Goal: Task Accomplishment & Management: Complete application form

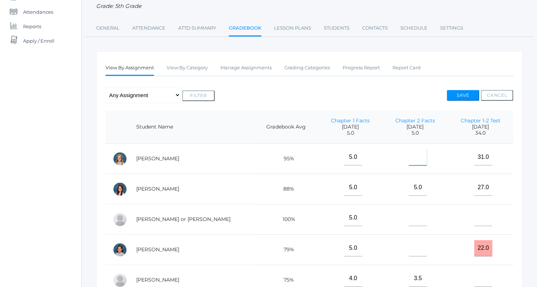
click at [409, 162] on input"] "text" at bounding box center [418, 157] width 18 height 16
type input"] "5"
click at [405, 209] on td at bounding box center [414, 220] width 65 height 30
click at [409, 221] on input"] "text" at bounding box center [418, 218] width 18 height 16
type input"] "5"
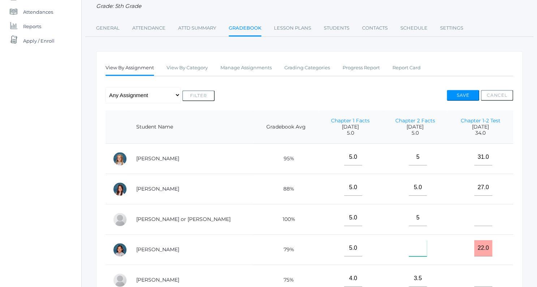
click at [409, 246] on input"] "text" at bounding box center [418, 248] width 18 height 16
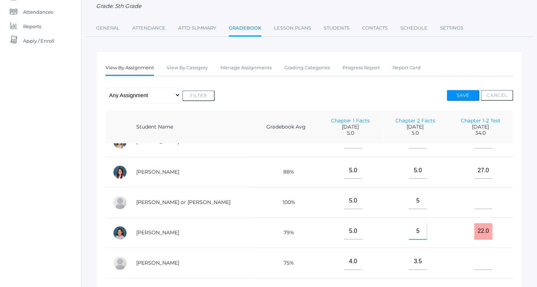
scroll to position [101, 0]
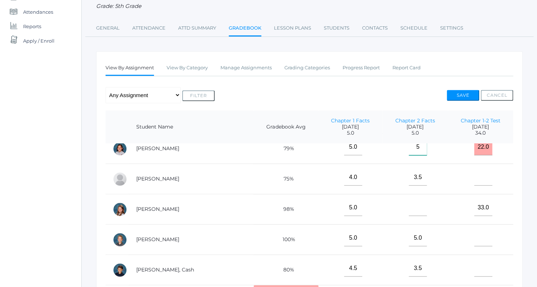
type input"] "5"
click at [409, 213] on input"] "text" at bounding box center [418, 208] width 18 height 16
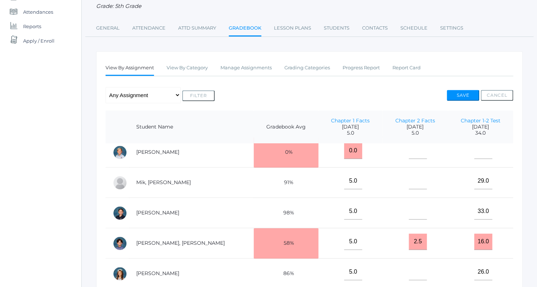
scroll to position [250, 0]
type input"] "5"
click at [409, 152] on input"] "text" at bounding box center [418, 150] width 18 height 16
type input"] "5"
click at [409, 182] on input"] "text" at bounding box center [418, 181] width 18 height 16
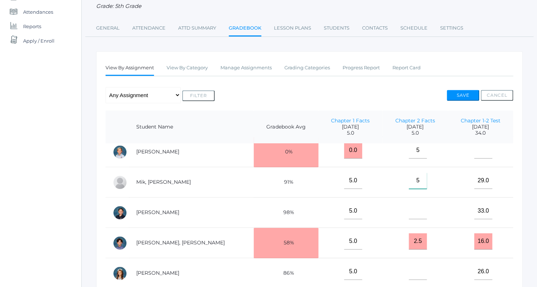
type input"] "5"
click at [409, 211] on input"] "text" at bounding box center [418, 211] width 18 height 16
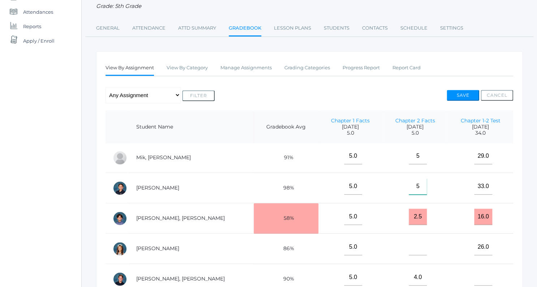
scroll to position [348, 0]
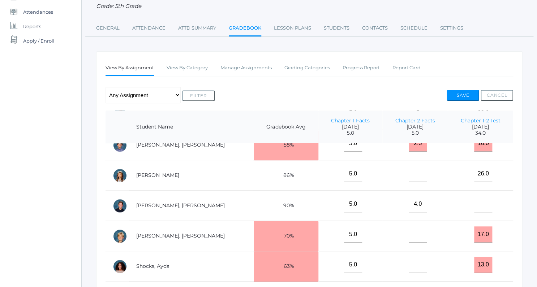
type input"] "5"
click at [409, 173] on input"] "text" at bounding box center [418, 174] width 18 height 16
type input"] "5"
click at [409, 231] on input"] "text" at bounding box center [418, 235] width 18 height 16
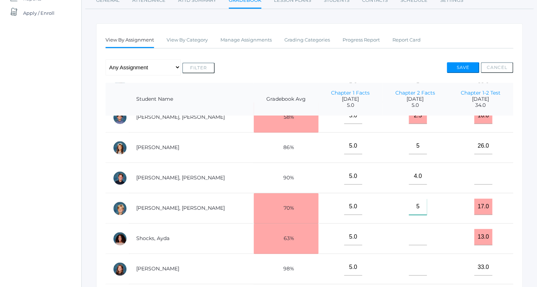
scroll to position [257, 0]
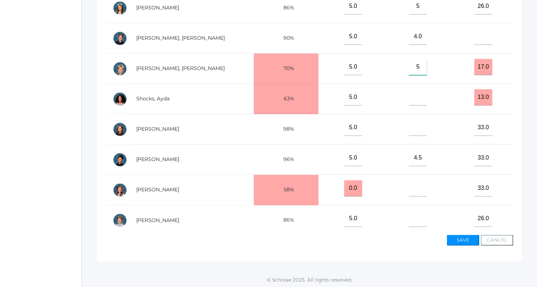
type input"] "5"
click at [409, 94] on input"] "text" at bounding box center [418, 97] width 18 height 16
type input"] "5"
click at [409, 128] on input"] "text" at bounding box center [418, 128] width 18 height 16
type input"] "5"
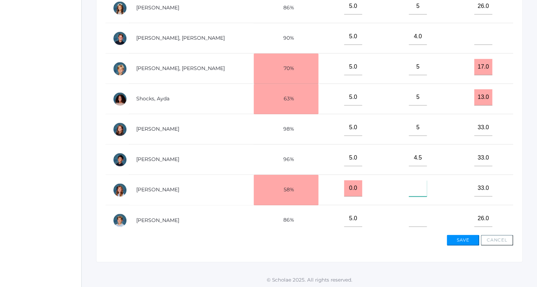
click at [409, 187] on input"] "text" at bounding box center [418, 188] width 18 height 16
type input"] "5"
click at [409, 212] on input"] "text" at bounding box center [418, 219] width 18 height 16
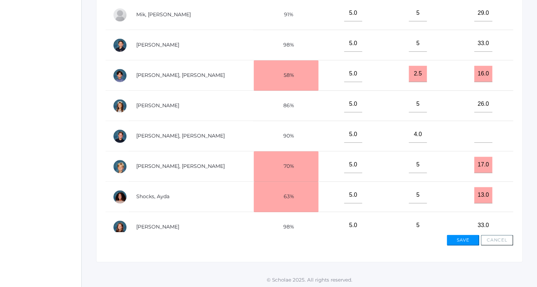
scroll to position [213, 0]
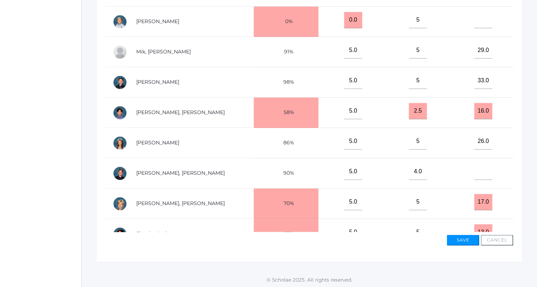
type input"] "5"
click at [477, 171] on input"] "text" at bounding box center [483, 172] width 18 height 16
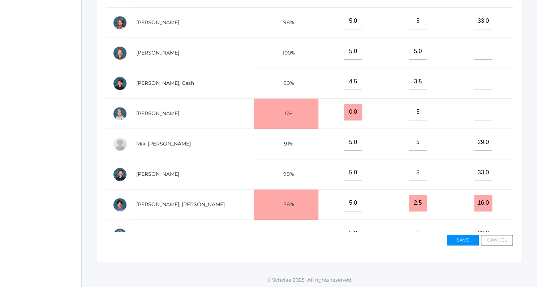
scroll to position [91, 0]
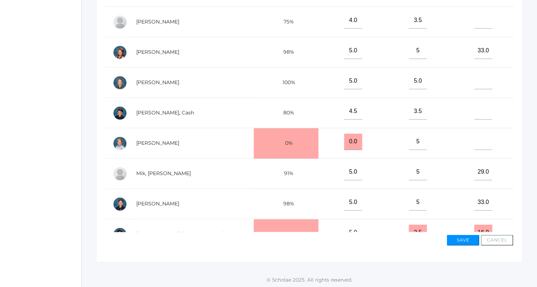
type input"] "31"
click at [475, 143] on input"] "text" at bounding box center [483, 142] width 18 height 16
type input"] "32"
click at [481, 112] on input"] "text" at bounding box center [483, 111] width 18 height 16
type input"] "20"
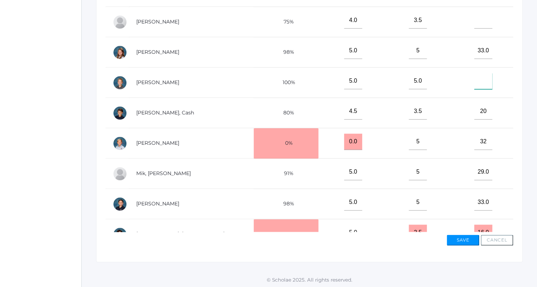
click at [474, 85] on input"] "text" at bounding box center [483, 81] width 18 height 16
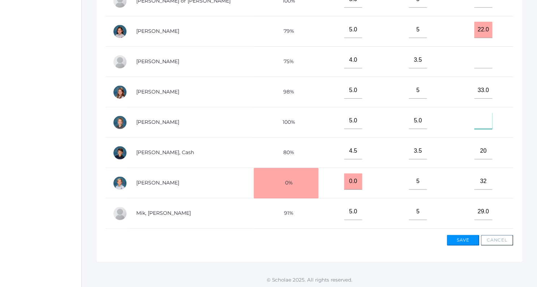
scroll to position [17, 0]
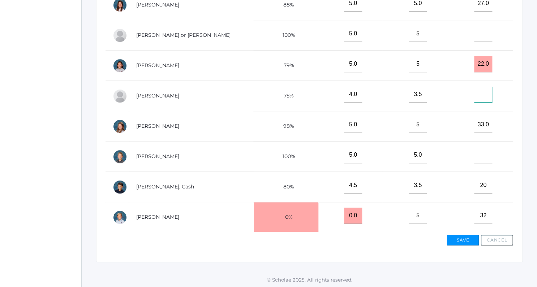
click at [475, 97] on input"] "text" at bounding box center [483, 94] width 18 height 16
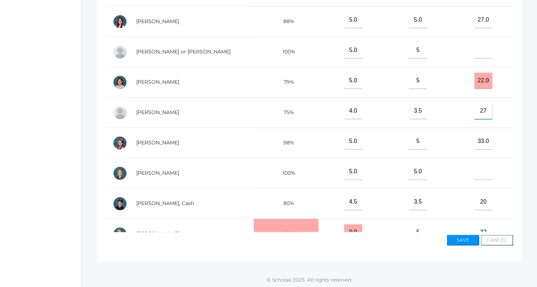
type input"] "27"
click at [476, 54] on input"] "text" at bounding box center [483, 50] width 18 height 16
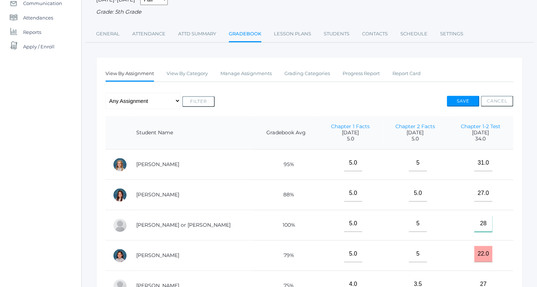
scroll to position [66, 0]
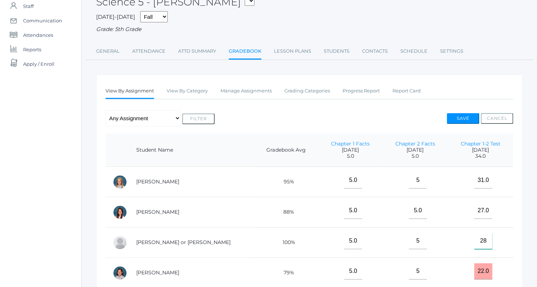
type input"] "28"
click at [455, 114] on button "Save" at bounding box center [463, 118] width 33 height 11
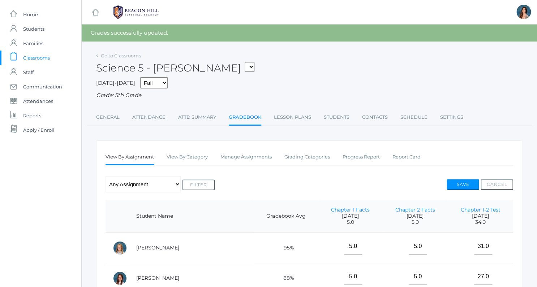
click at [206, 52] on div "Science 5 - Salazar 05ART - Art 5 Salazar 05CITIZEN - Citizenship and Stewardsh…" at bounding box center [309, 64] width 427 height 27
select select "1967"
click option "05LA - Language Arts 5 [PERSON_NAME]" at bounding box center [0, 0] width 0 height 0
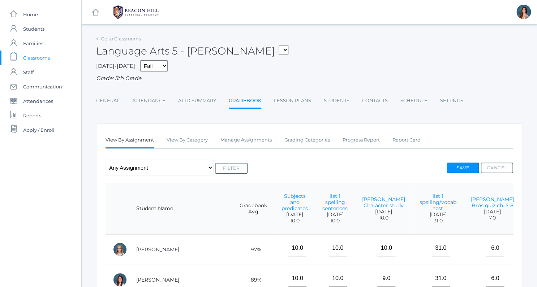
click at [279, 45] on select "05ART - Art 5 Salazar 05CITIZEN - Citizenship and Stewardship 5 Salazar 05CITIZ…" at bounding box center [284, 50] width 10 height 10
select select "1971"
click option "05MATH - Mathematics 5 [PERSON_NAME]" at bounding box center [0, 0] width 0 height 0
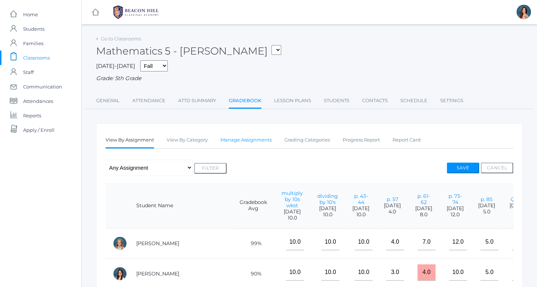
click at [258, 136] on link "Manage Assignments" at bounding box center [246, 140] width 51 height 14
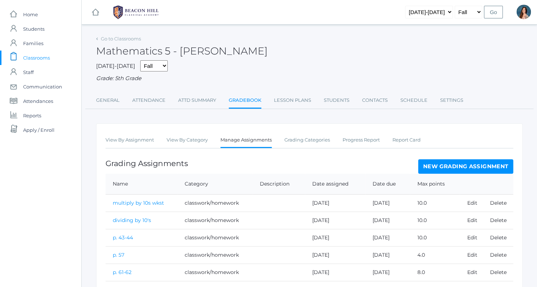
click at [437, 163] on link "New Grading Assignment" at bounding box center [465, 166] width 95 height 14
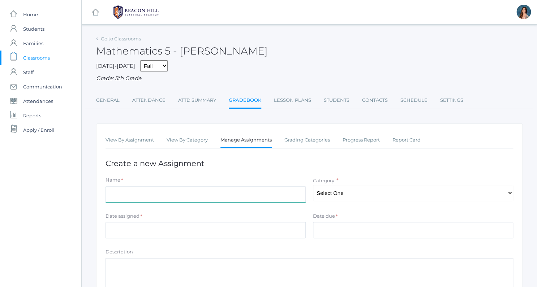
click at [181, 189] on input "Name" at bounding box center [206, 195] width 200 height 16
type input "p.95-96"
select select "1041"
click option "classwork/homework" at bounding box center [0, 0] width 0 height 0
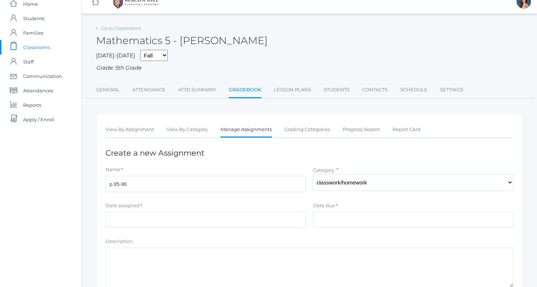
scroll to position [30, 0]
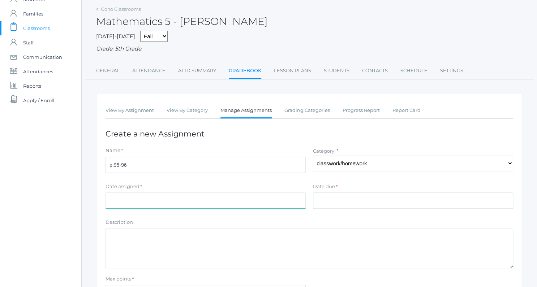
click at [129, 200] on input "Date assigned" at bounding box center [206, 201] width 200 height 16
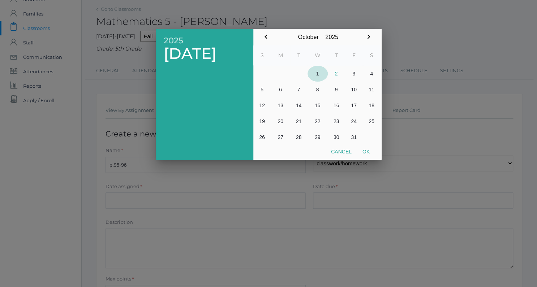
click at [317, 71] on button "1" at bounding box center [318, 74] width 20 height 16
click at [367, 148] on button "Ok" at bounding box center [366, 151] width 18 height 13
type input "2025-10-01"
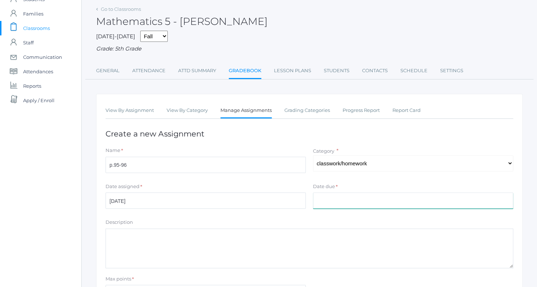
click at [325, 194] on input "Date due" at bounding box center [413, 201] width 200 height 16
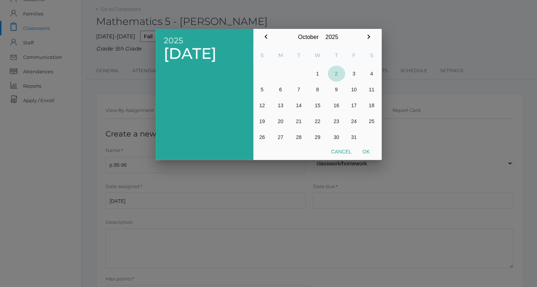
click at [335, 75] on button "2" at bounding box center [336, 74] width 17 height 16
click at [364, 146] on button "Ok" at bounding box center [366, 151] width 18 height 13
type input "[DATE]"
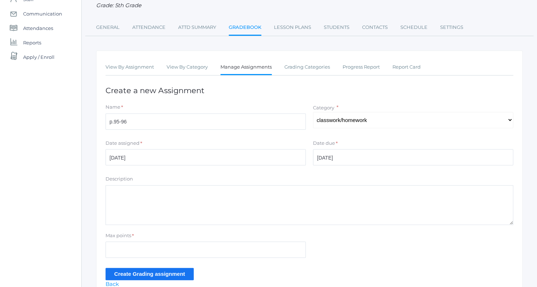
scroll to position [108, 0]
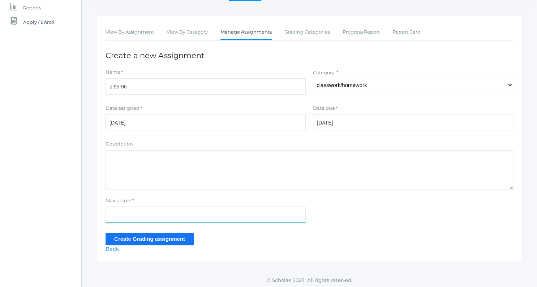
click at [130, 213] on input "Max points" at bounding box center [206, 215] width 200 height 16
type input "24"
click at [129, 238] on input "Create Grading assignment" at bounding box center [150, 239] width 88 height 12
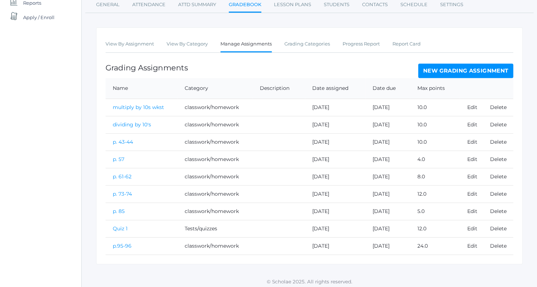
scroll to position [113, 0]
click at [120, 243] on link "p.95-96" at bounding box center [122, 246] width 19 height 7
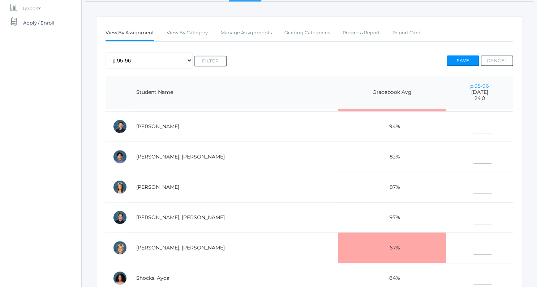
scroll to position [304, 0]
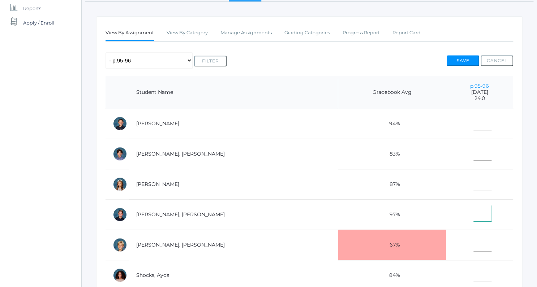
click at [474, 213] on input"] "text" at bounding box center [483, 213] width 18 height 16
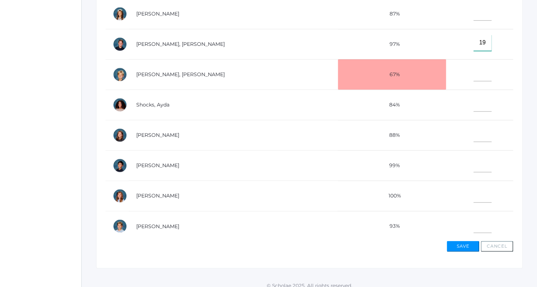
scroll to position [240, 0]
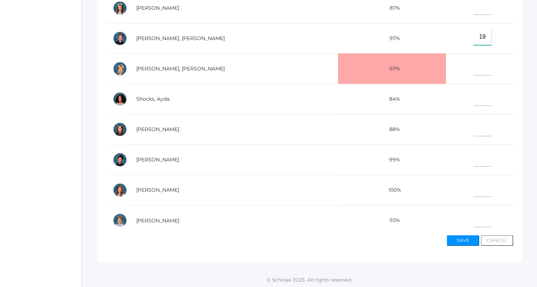
type input"] "19"
click at [474, 220] on input"] "text" at bounding box center [483, 219] width 18 height 16
click at [474, 186] on input"] "text" at bounding box center [483, 189] width 18 height 16
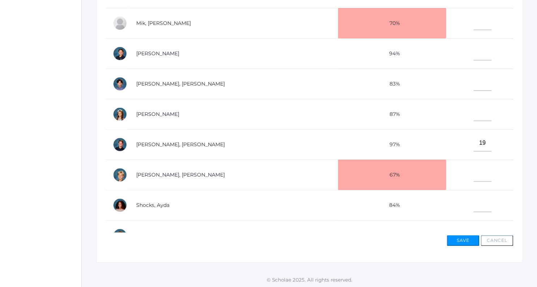
scroll to position [226, 0]
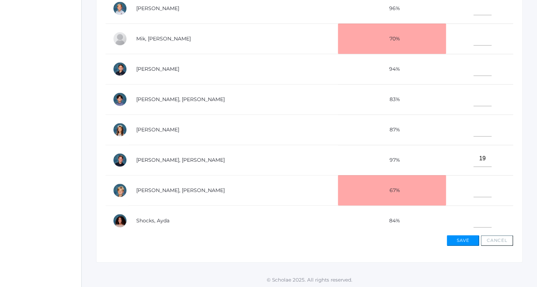
type input"] "22"
click at [474, 67] on input"] "text" at bounding box center [483, 68] width 18 height 16
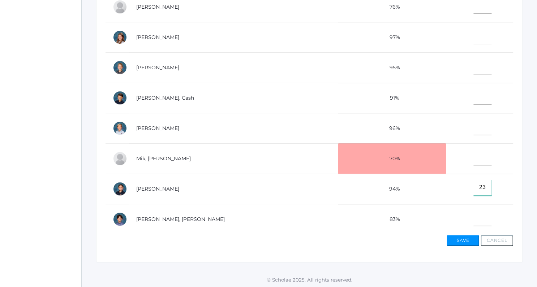
scroll to position [98, 0]
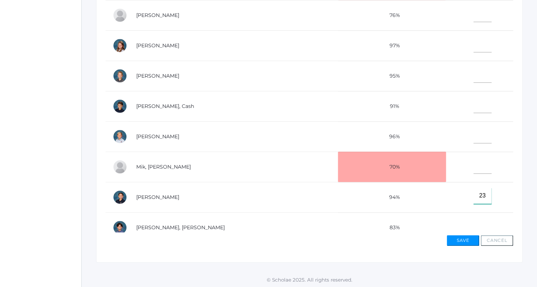
type input"] "23"
click at [474, 136] on input"] "text" at bounding box center [483, 135] width 18 height 16
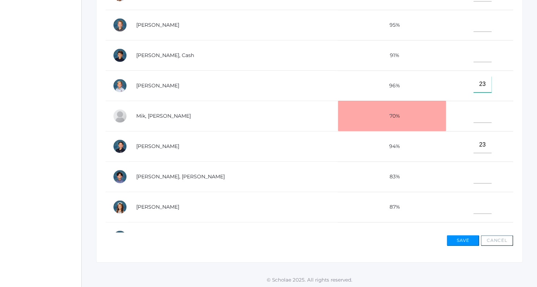
scroll to position [182, 0]
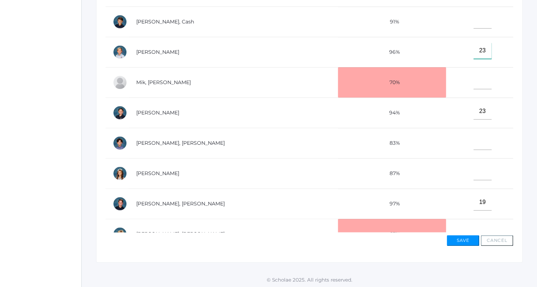
type input"] "23"
click at [474, 142] on input"] "text" at bounding box center [483, 142] width 18 height 16
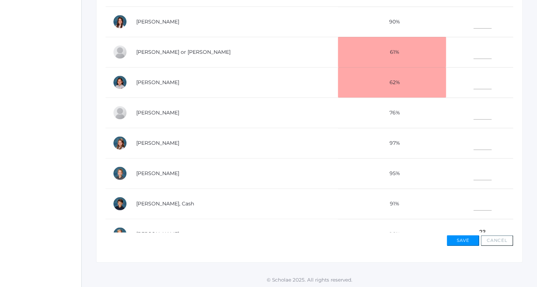
type input"] "22"
click at [474, 22] on input"] "text" at bounding box center [483, 20] width 18 height 16
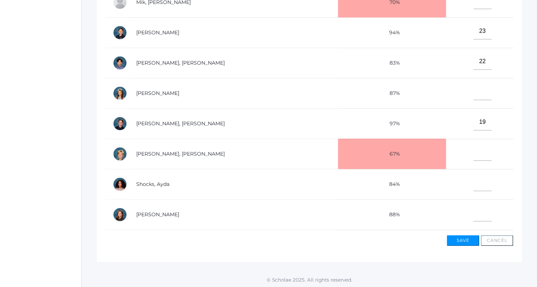
scroll to position [291, 0]
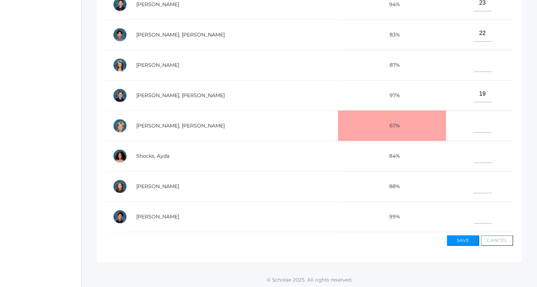
type input"] "23"
click at [474, 186] on input"] "text" at bounding box center [483, 185] width 18 height 16
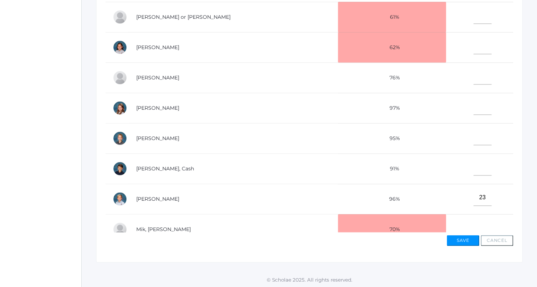
scroll to position [20, 0]
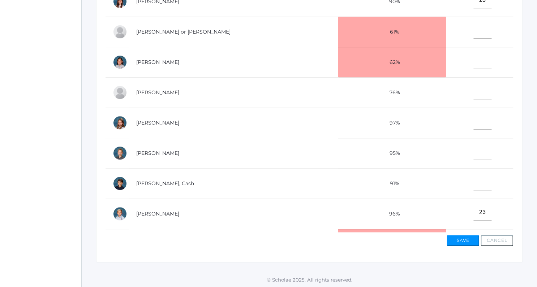
type input"] "24"
click at [474, 120] on input"] "text" at bounding box center [483, 122] width 18 height 16
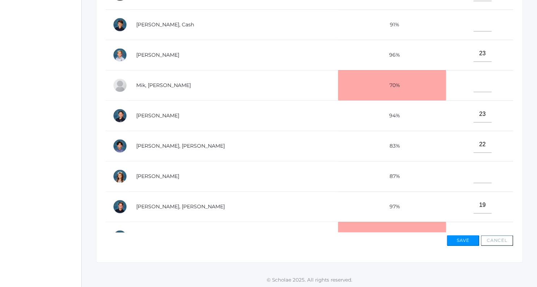
scroll to position [216, 0]
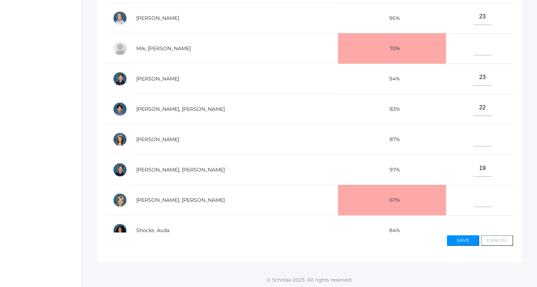
type input"] "24"
click at [474, 135] on input"] "text" at bounding box center [483, 138] width 18 height 16
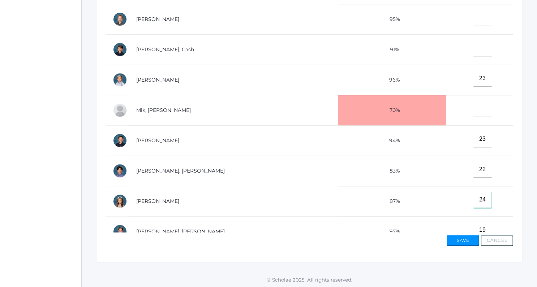
scroll to position [128, 0]
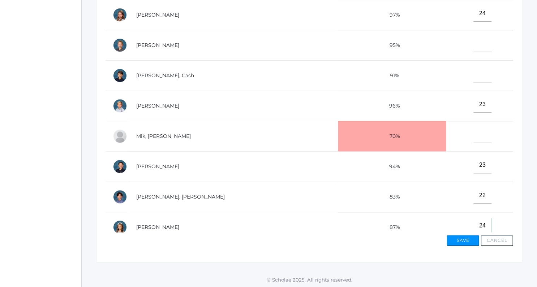
type input"] "24"
click at [474, 75] on input"] "text" at bounding box center [483, 74] width 18 height 16
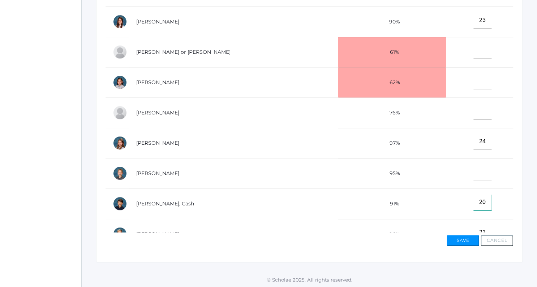
scroll to position [127, 0]
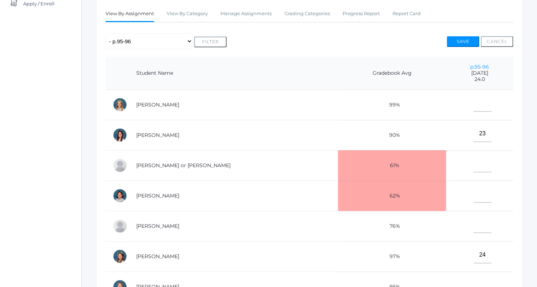
type input"] "20"
click at [474, 107] on input"] "text" at bounding box center [483, 103] width 18 height 16
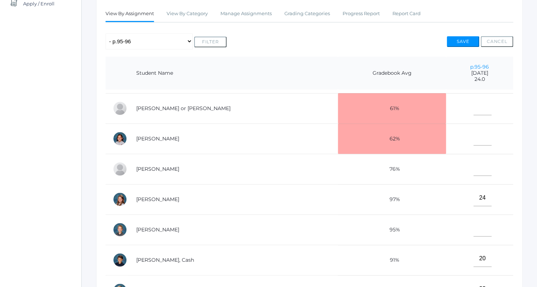
scroll to position [61, 0]
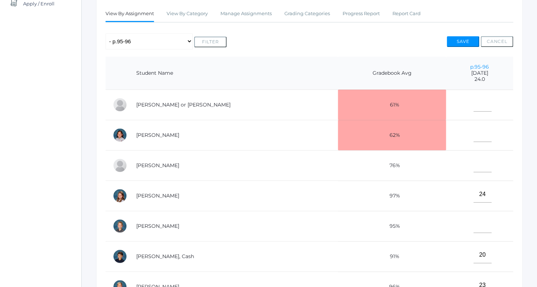
type input"] "22"
click at [474, 226] on input"] "text" at bounding box center [483, 225] width 18 height 16
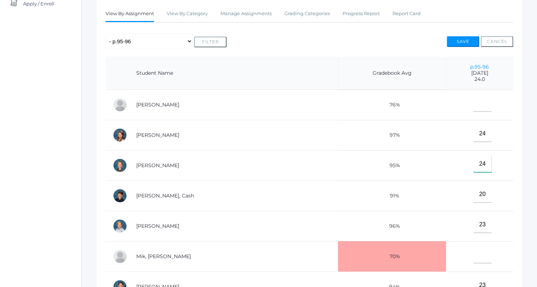
scroll to position [196, 0]
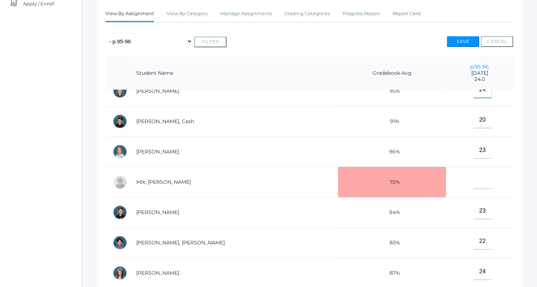
type input"] "24"
click at [474, 180] on input"] "text" at bounding box center [483, 181] width 18 height 16
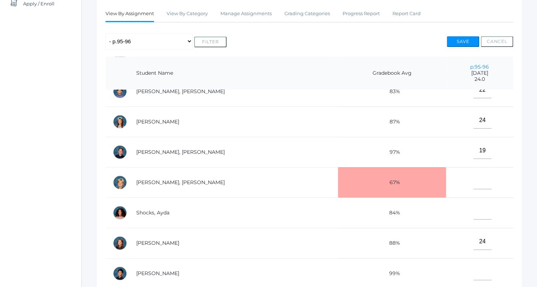
scroll to position [348, 0]
type input"] "24"
click at [474, 207] on input"] "text" at bounding box center [483, 211] width 18 height 16
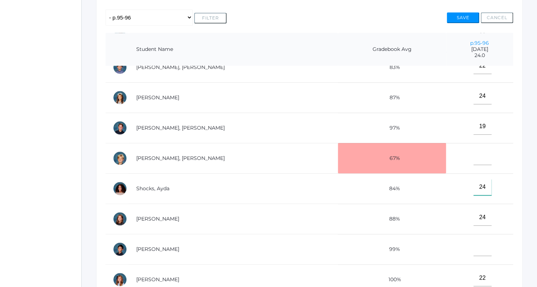
scroll to position [162, 0]
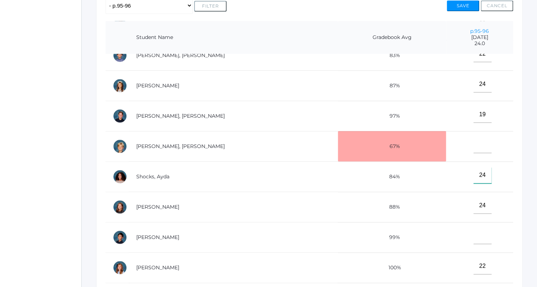
type input"] "24"
click at [474, 230] on input"] "text" at bounding box center [483, 236] width 18 height 16
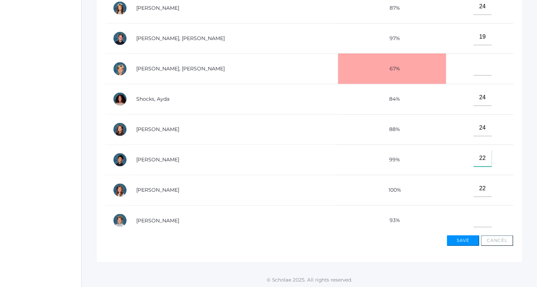
type input"] "22"
click at [474, 215] on input"] "text" at bounding box center [483, 219] width 18 height 16
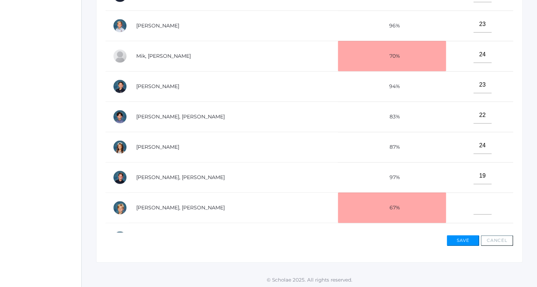
scroll to position [213, 0]
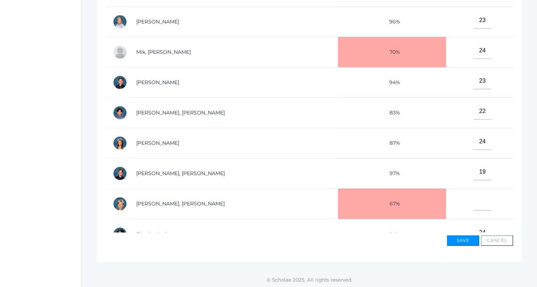
type input"] "22"
click at [474, 204] on input"] "text" at bounding box center [483, 202] width 18 height 16
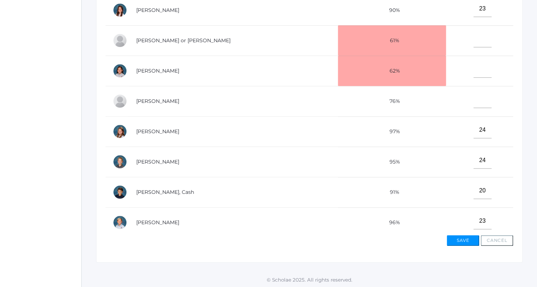
scroll to position [0, 0]
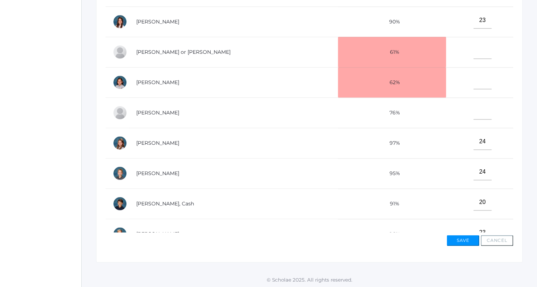
type input"] "14"
click at [474, 84] on input"] "text" at bounding box center [483, 81] width 18 height 16
type input"] "24"
click at [474, 114] on input"] "text" at bounding box center [483, 111] width 18 height 16
type input"] "0"
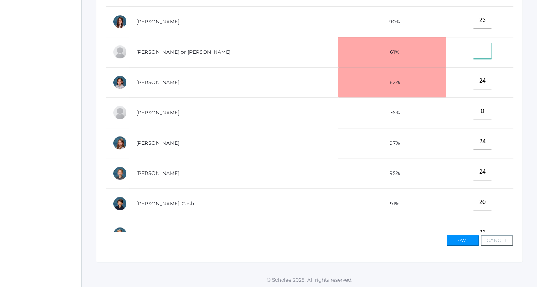
click at [474, 53] on input"] "text" at bounding box center [483, 51] width 18 height 16
type input"] "13"
click at [463, 241] on button "Save" at bounding box center [463, 240] width 33 height 11
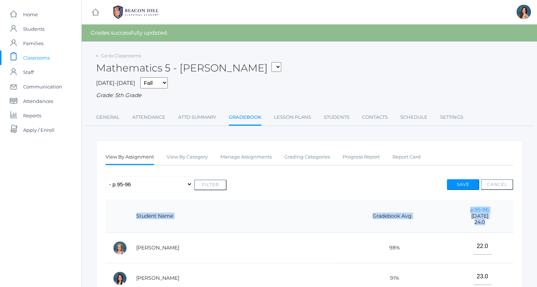
drag, startPoint x: 455, startPoint y: 225, endPoint x: 424, endPoint y: 189, distance: 47.4
